Goal: Browse casually

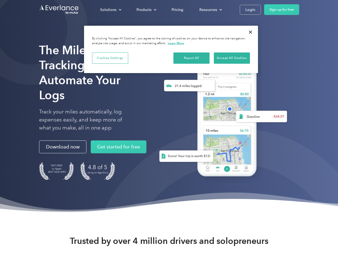
click at [110, 10] on div "Solutions" at bounding box center [108, 9] width 16 height 7
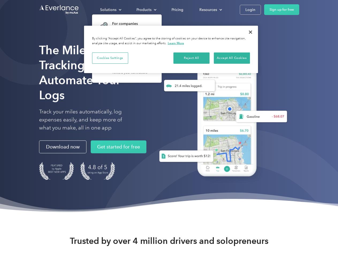
click at [146, 10] on div "Products" at bounding box center [143, 9] width 15 height 7
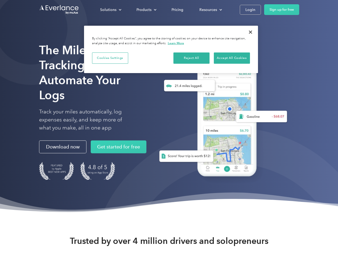
click at [210, 10] on div "Resources" at bounding box center [208, 9] width 18 height 7
click at [110, 58] on button "Cookies Settings" at bounding box center [110, 57] width 36 height 11
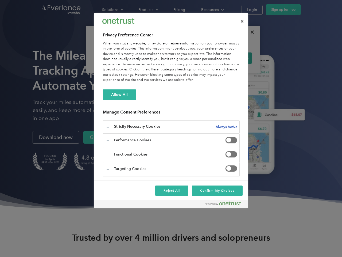
click at [191, 58] on div "When you visit any website, it may store or retrieve information on your browse…" at bounding box center [171, 62] width 137 height 42
click at [232, 58] on div "When you visit any website, it may store or retrieve information on your browse…" at bounding box center [171, 62] width 137 height 42
click at [250, 32] on div at bounding box center [171, 128] width 342 height 257
